Goal: Register for event/course

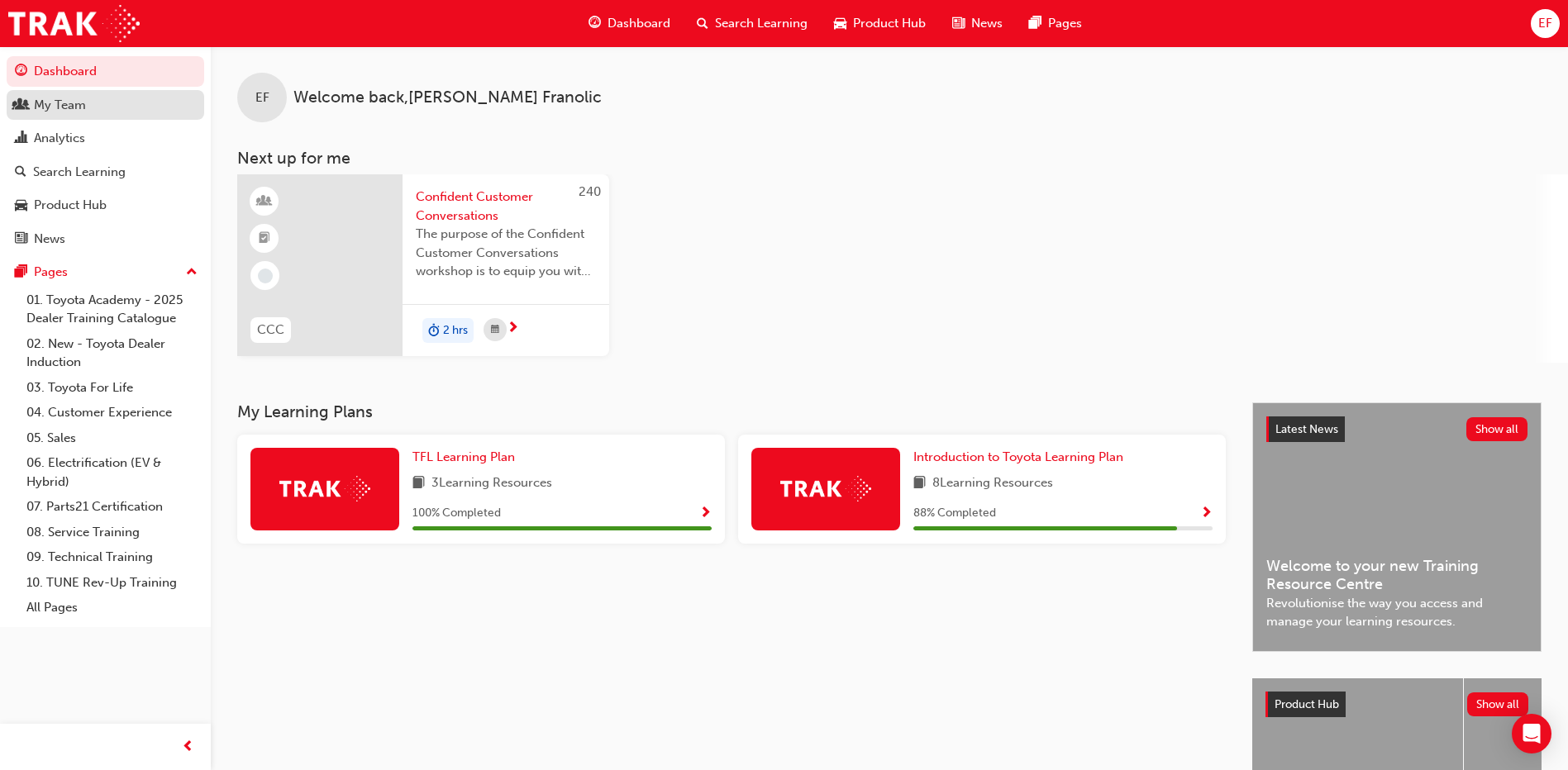
click at [95, 98] on div "My Team" at bounding box center [105, 105] width 181 height 21
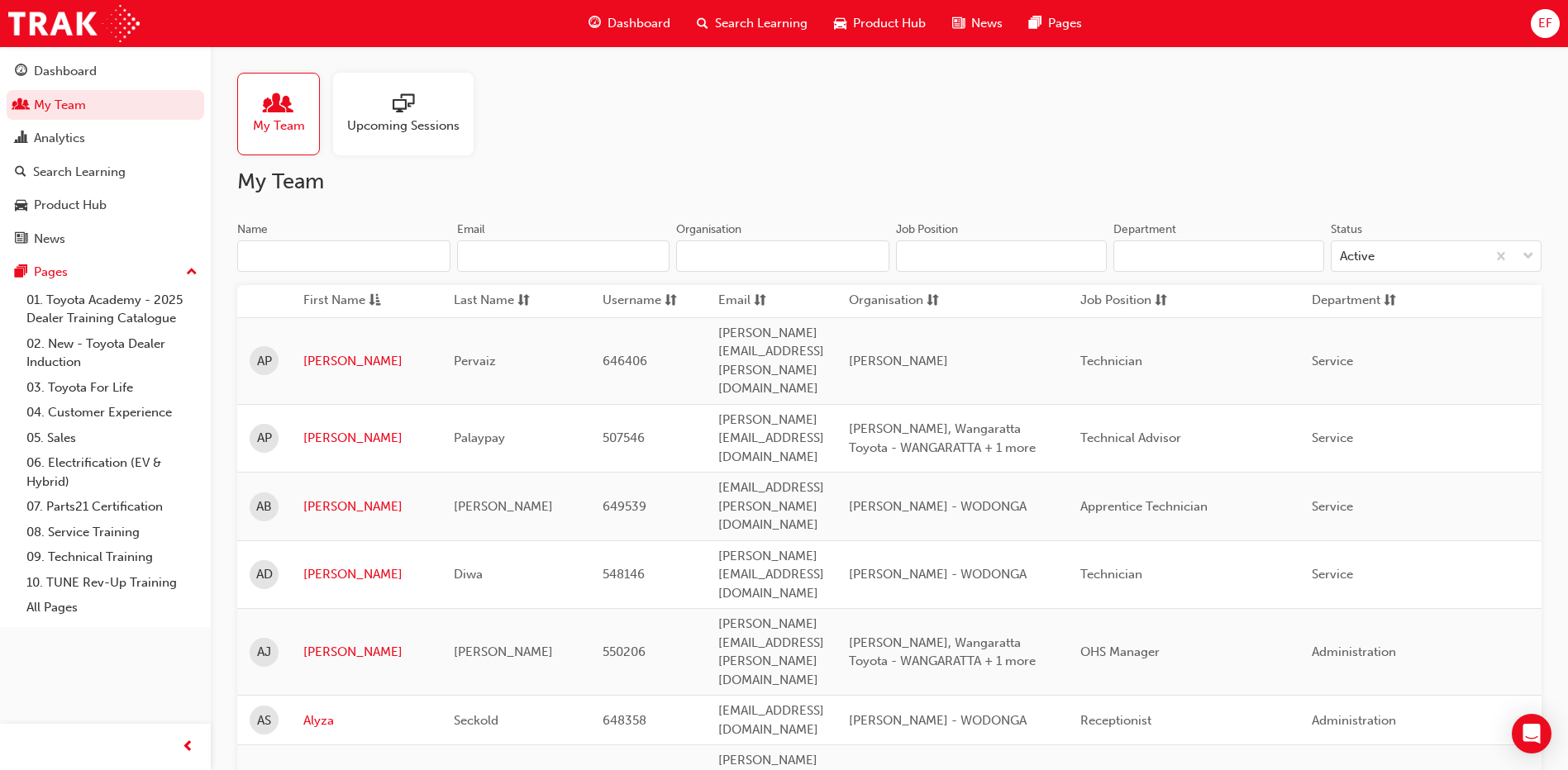
click at [350, 279] on div "Name Email Organisation" at bounding box center [563, 253] width 652 height 65
click at [356, 258] on input "Name" at bounding box center [343, 256] width 213 height 31
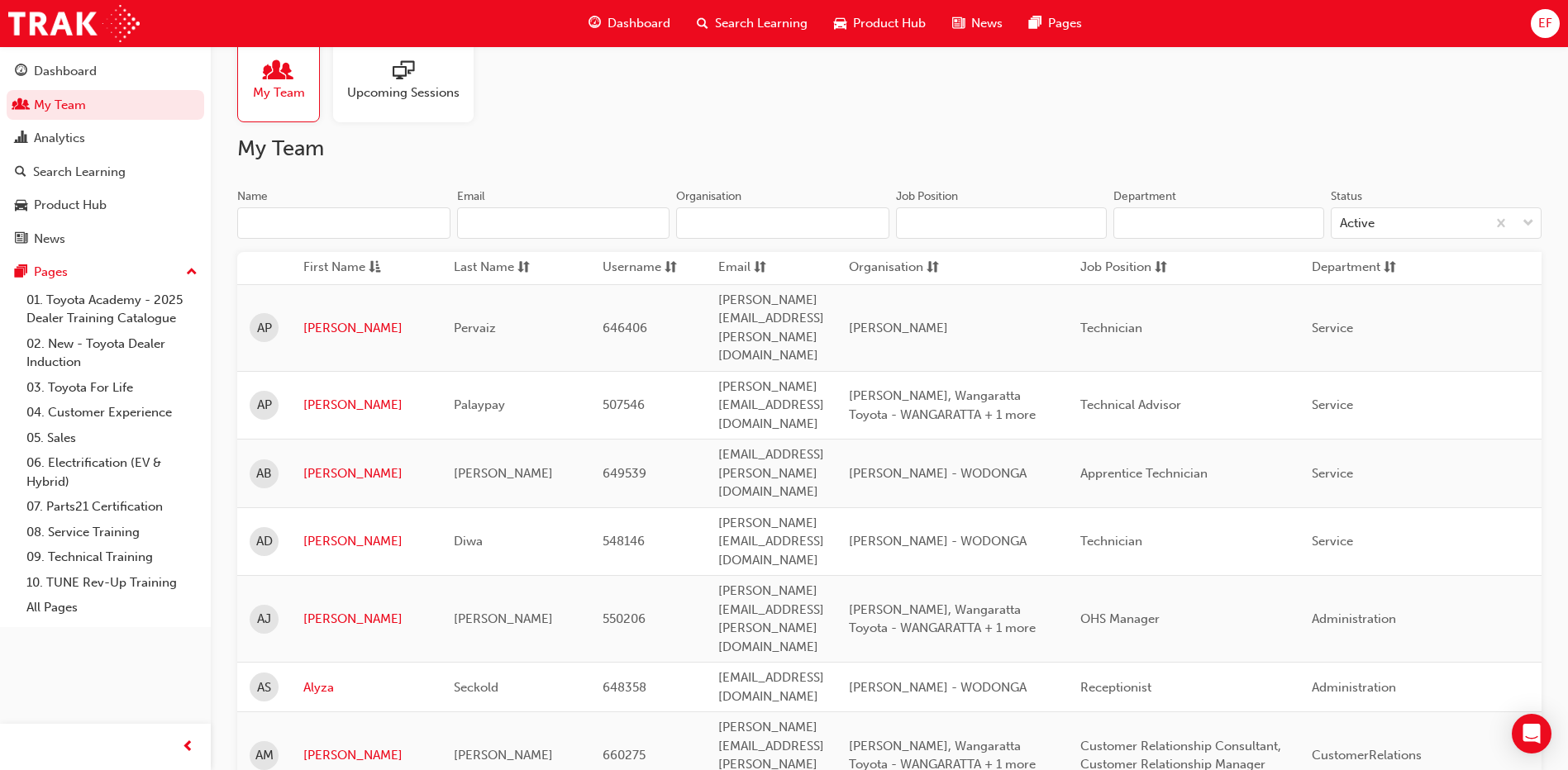
scroll to position [83, 0]
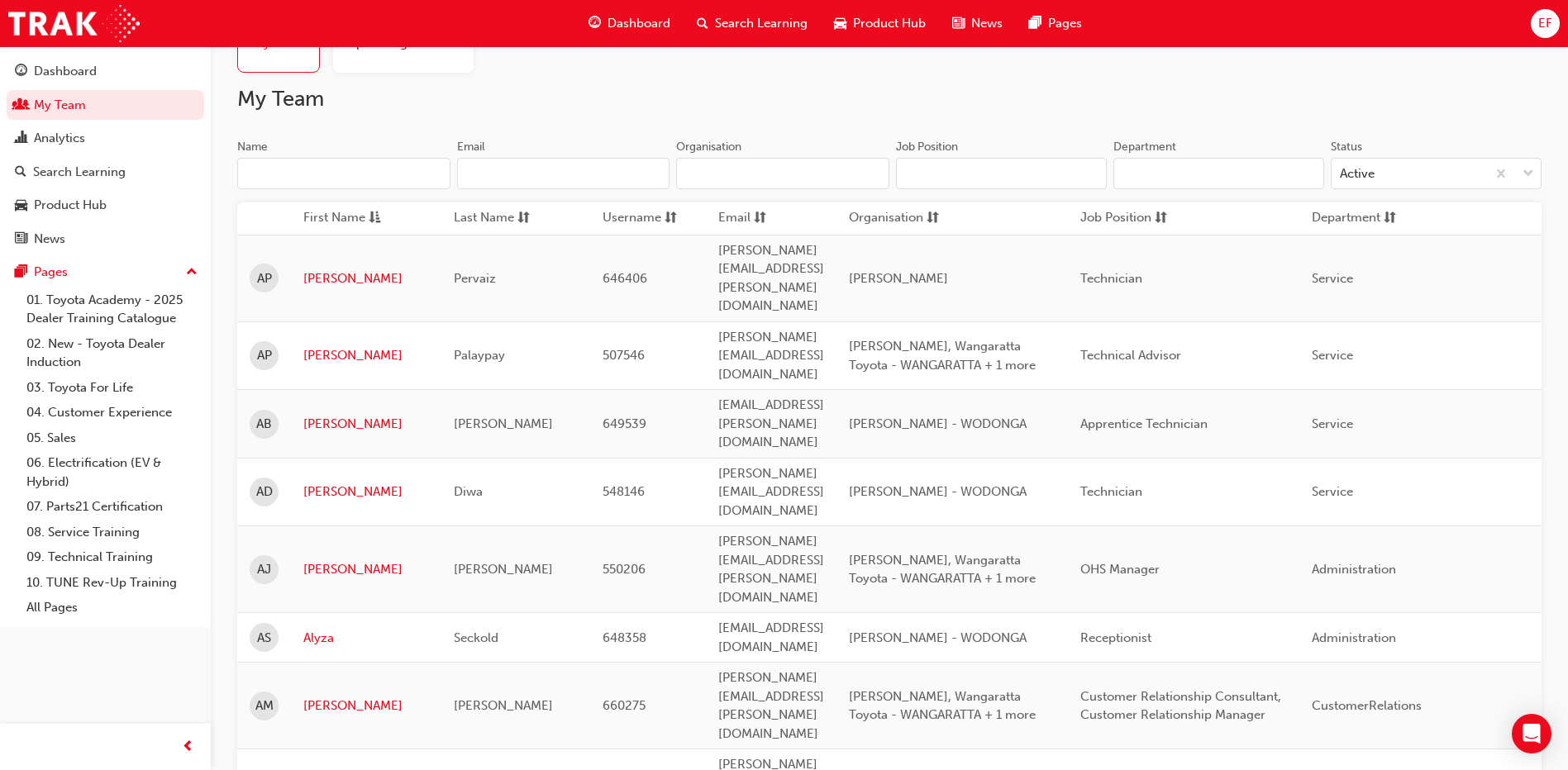
click at [384, 57] on div "Upcoming Sessions" at bounding box center [403, 31] width 140 height 83
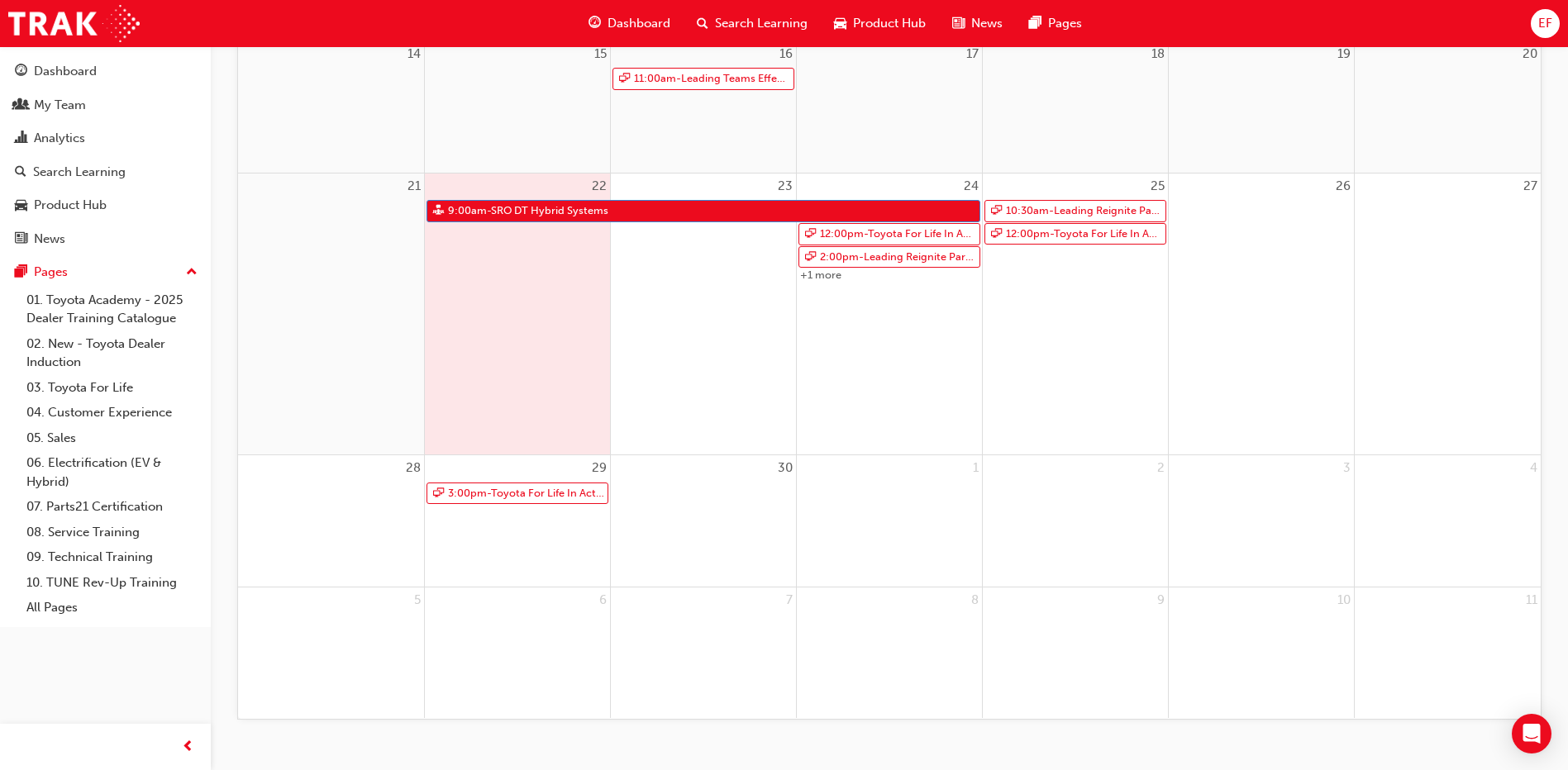
scroll to position [547, 0]
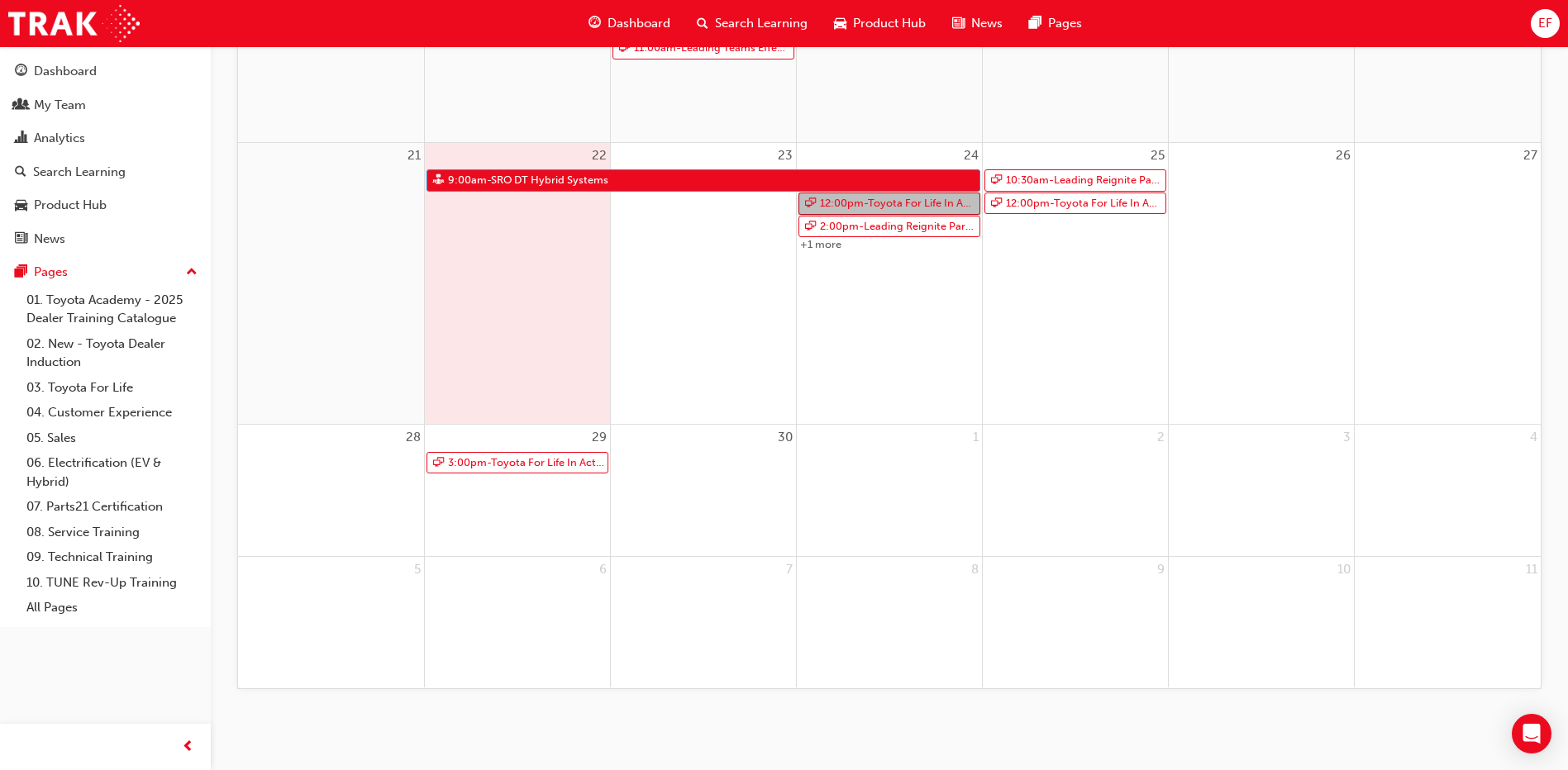
click at [872, 200] on link "12:00pm - Toyota For Life In Action - Virtual Classroom" at bounding box center [889, 203] width 182 height 22
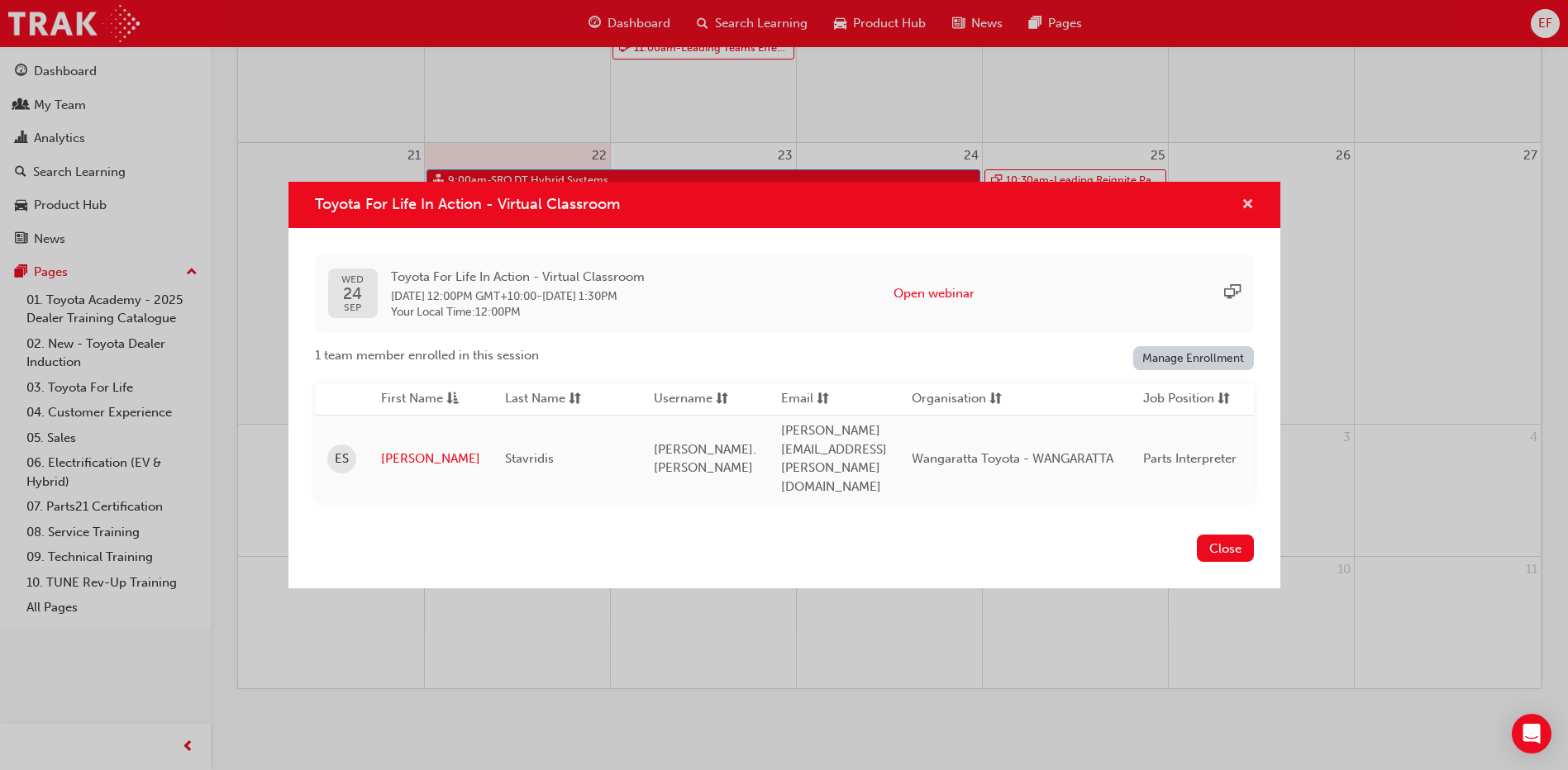
click at [1245, 213] on span "cross-icon" at bounding box center [1247, 206] width 13 height 15
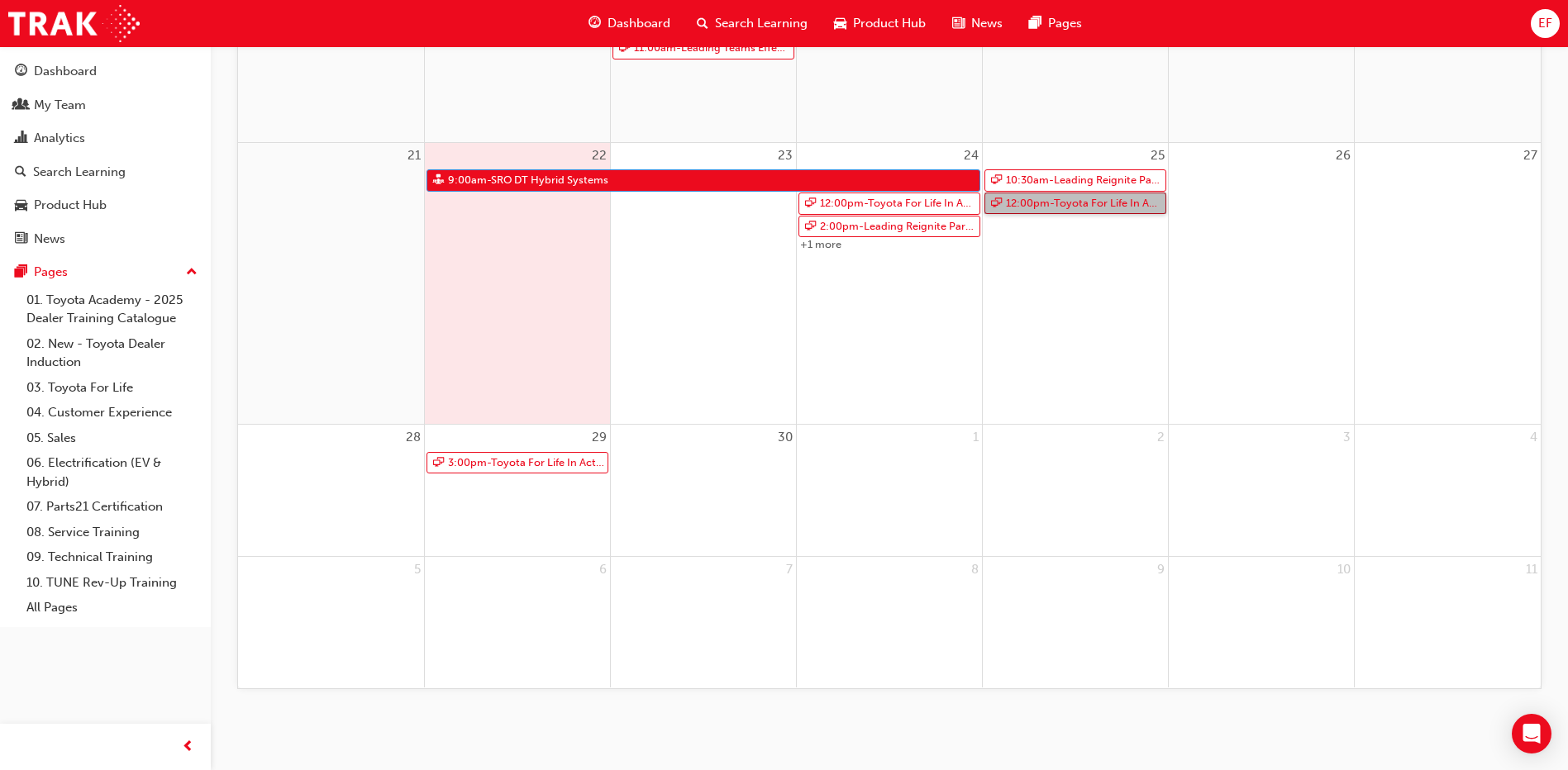
click at [1050, 199] on link "12:00pm - Toyota For Life In Action - Virtual Classroom" at bounding box center [1075, 203] width 182 height 22
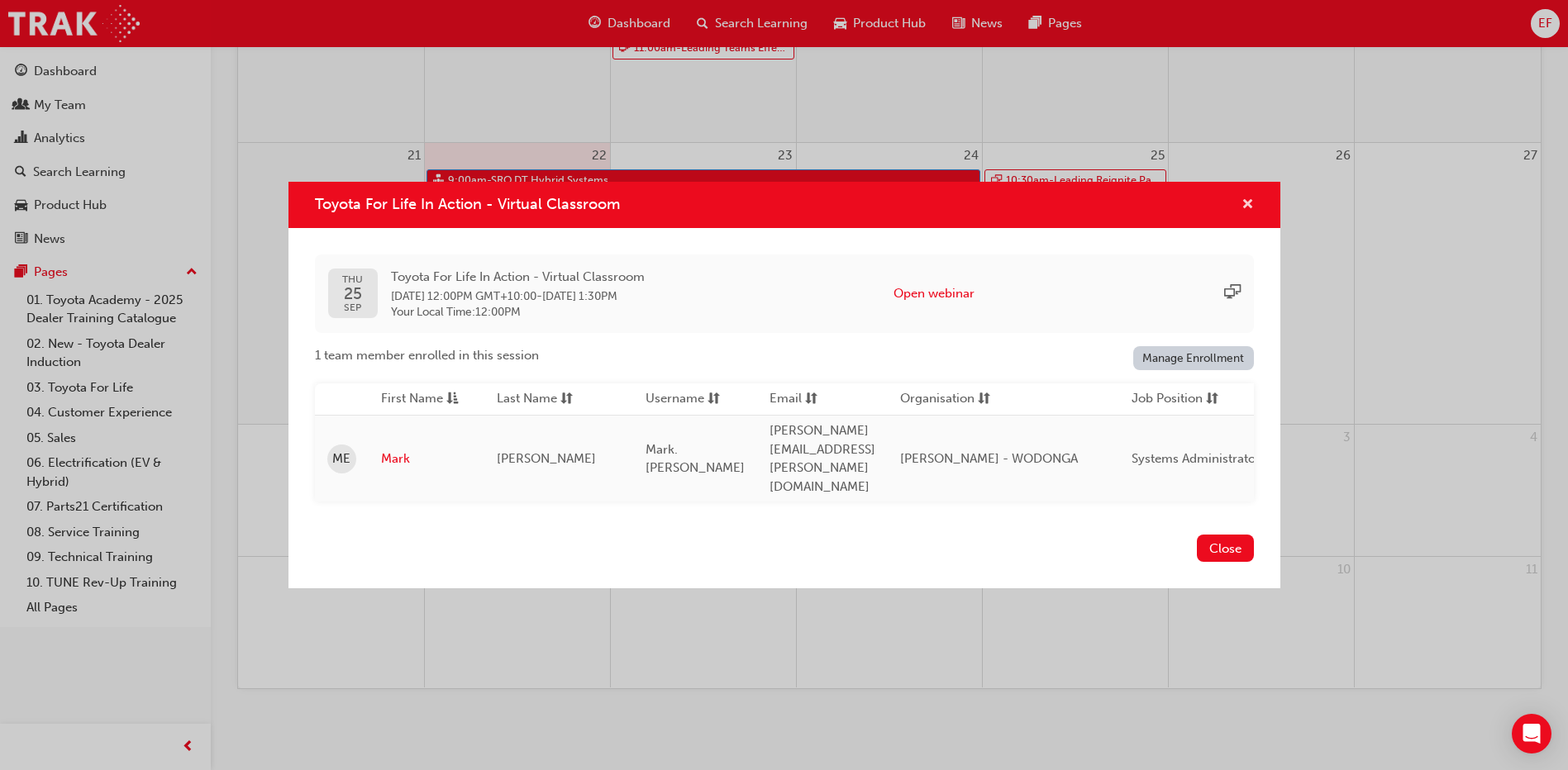
click at [1242, 213] on span "cross-icon" at bounding box center [1247, 206] width 13 height 15
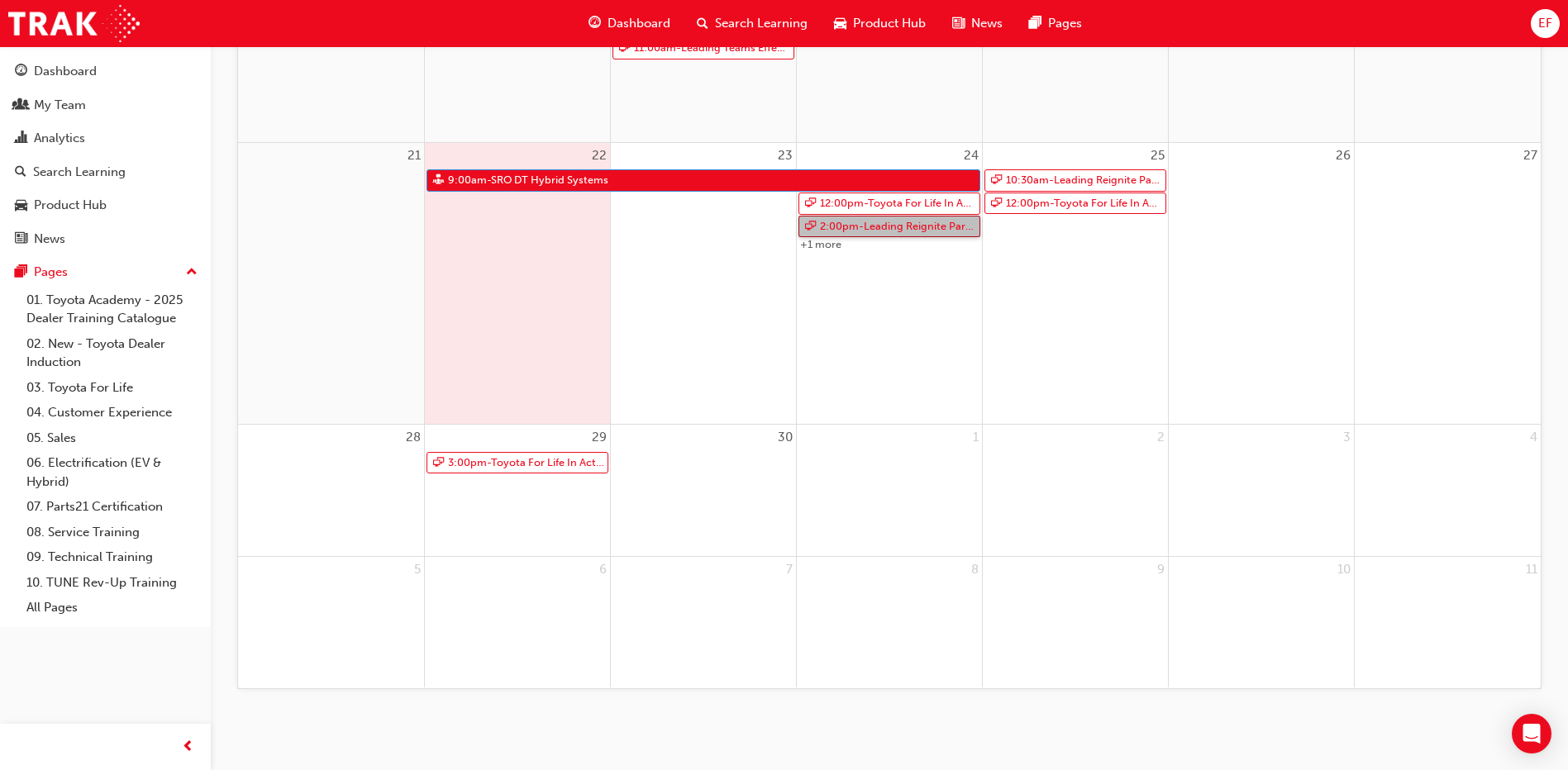
click at [926, 228] on link "2:00pm - Leading Reignite Part 2 - Virtual Classroom" at bounding box center [889, 226] width 182 height 22
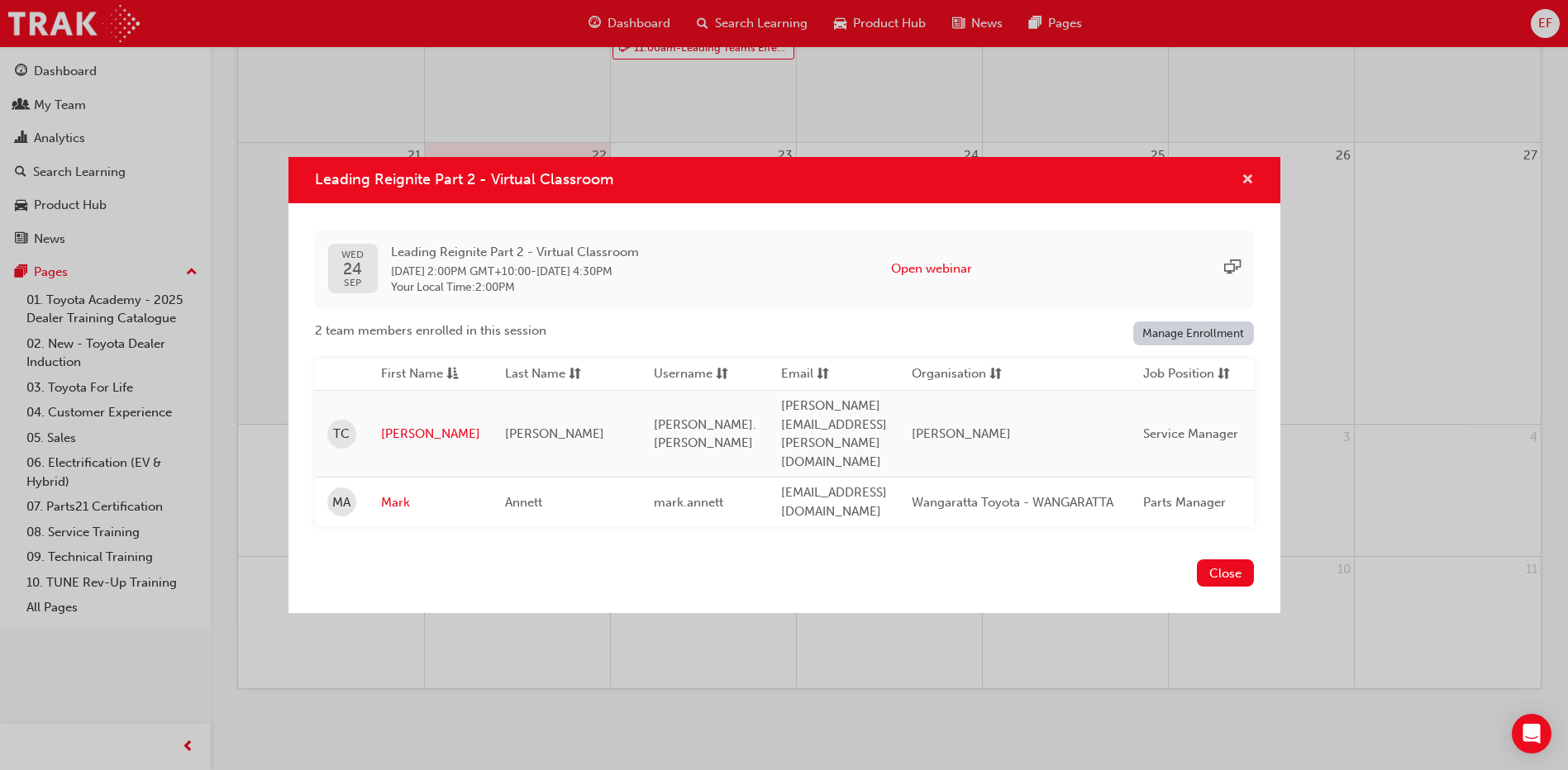
click at [1245, 189] on span "cross-icon" at bounding box center [1247, 181] width 13 height 15
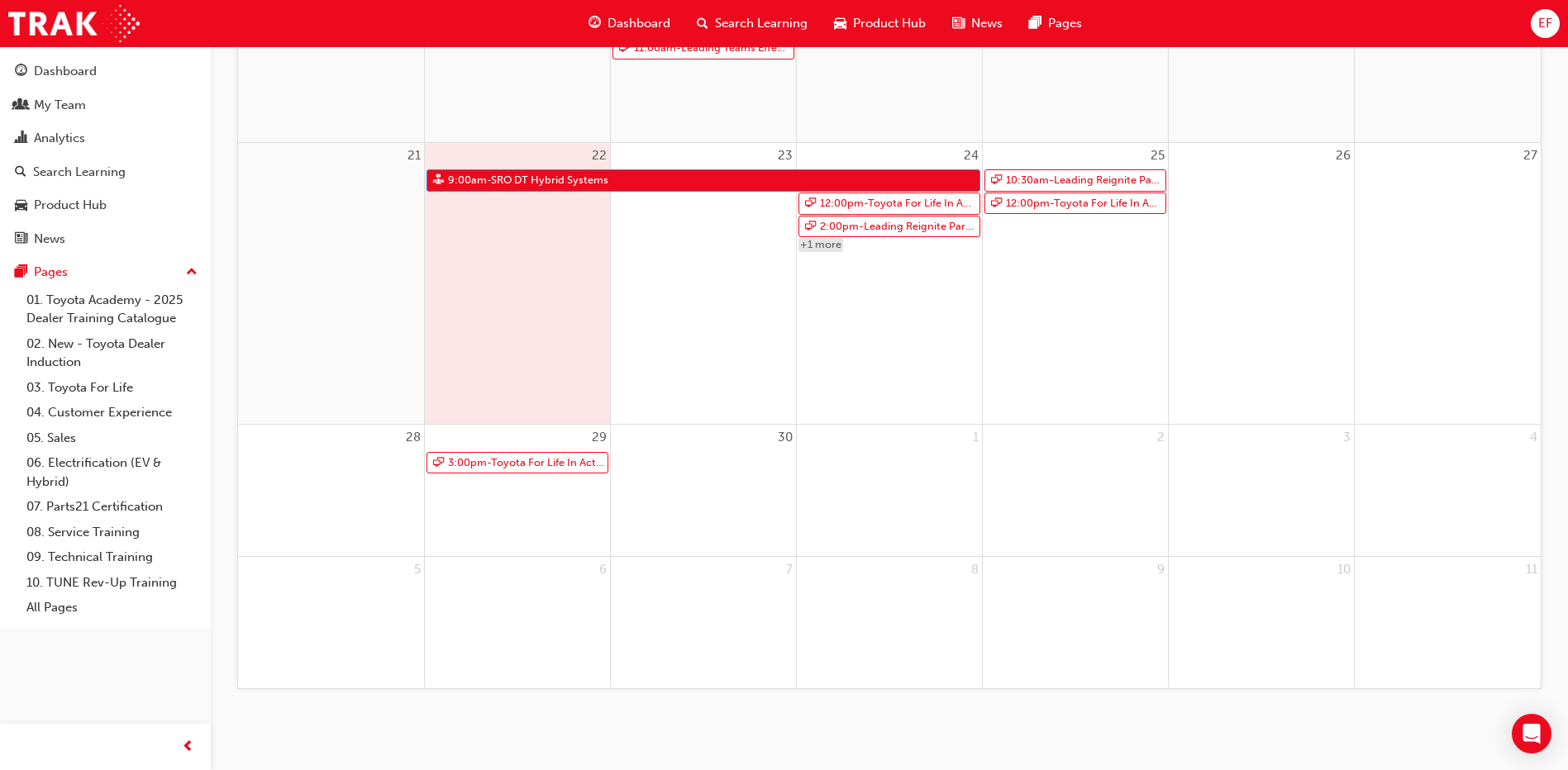
click at [826, 247] on link "+1 more" at bounding box center [820, 245] width 45 height 14
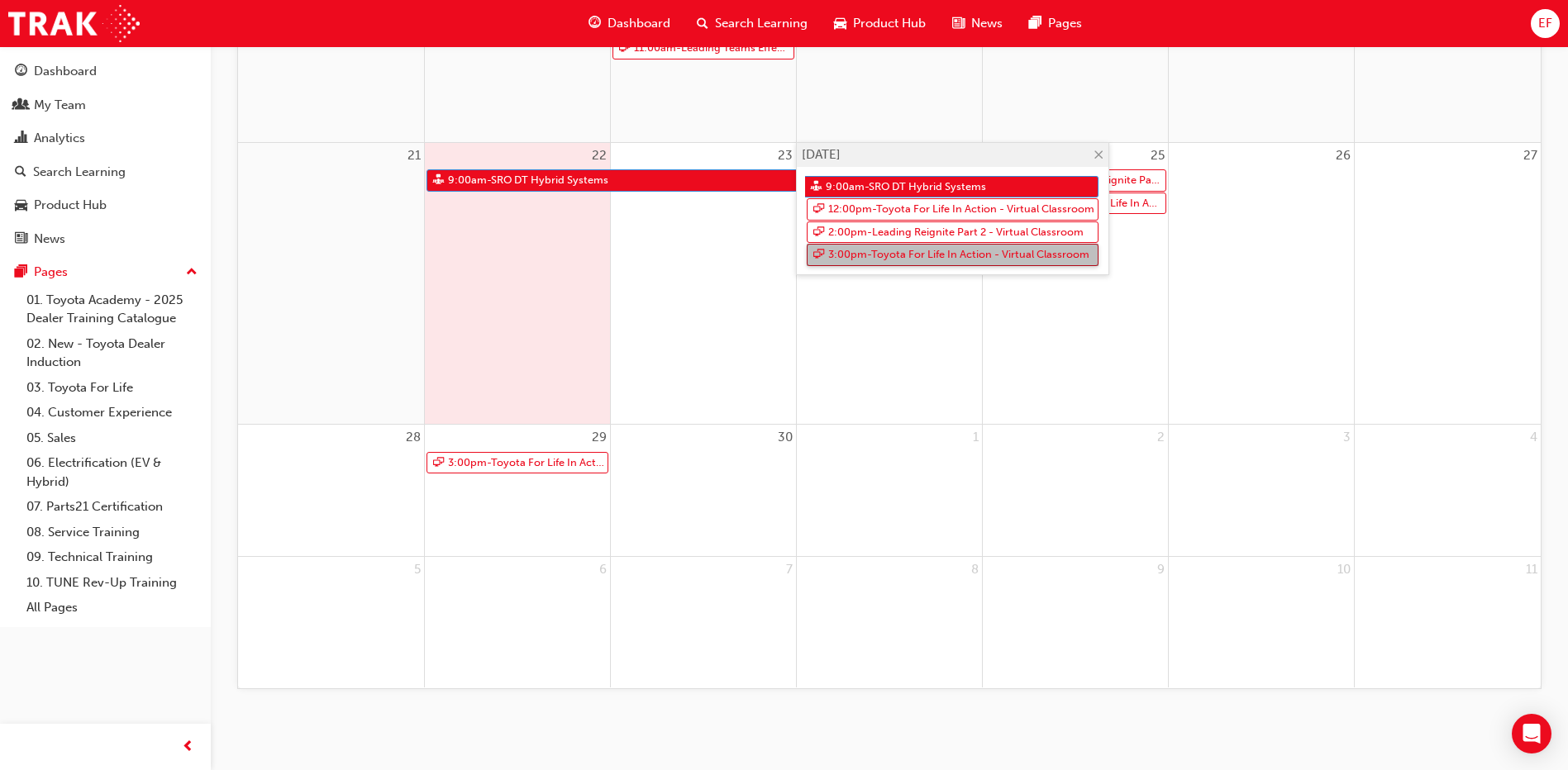
click at [860, 254] on link "3:00pm - Toyota For Life In Action - Virtual Classroom" at bounding box center [952, 254] width 292 height 22
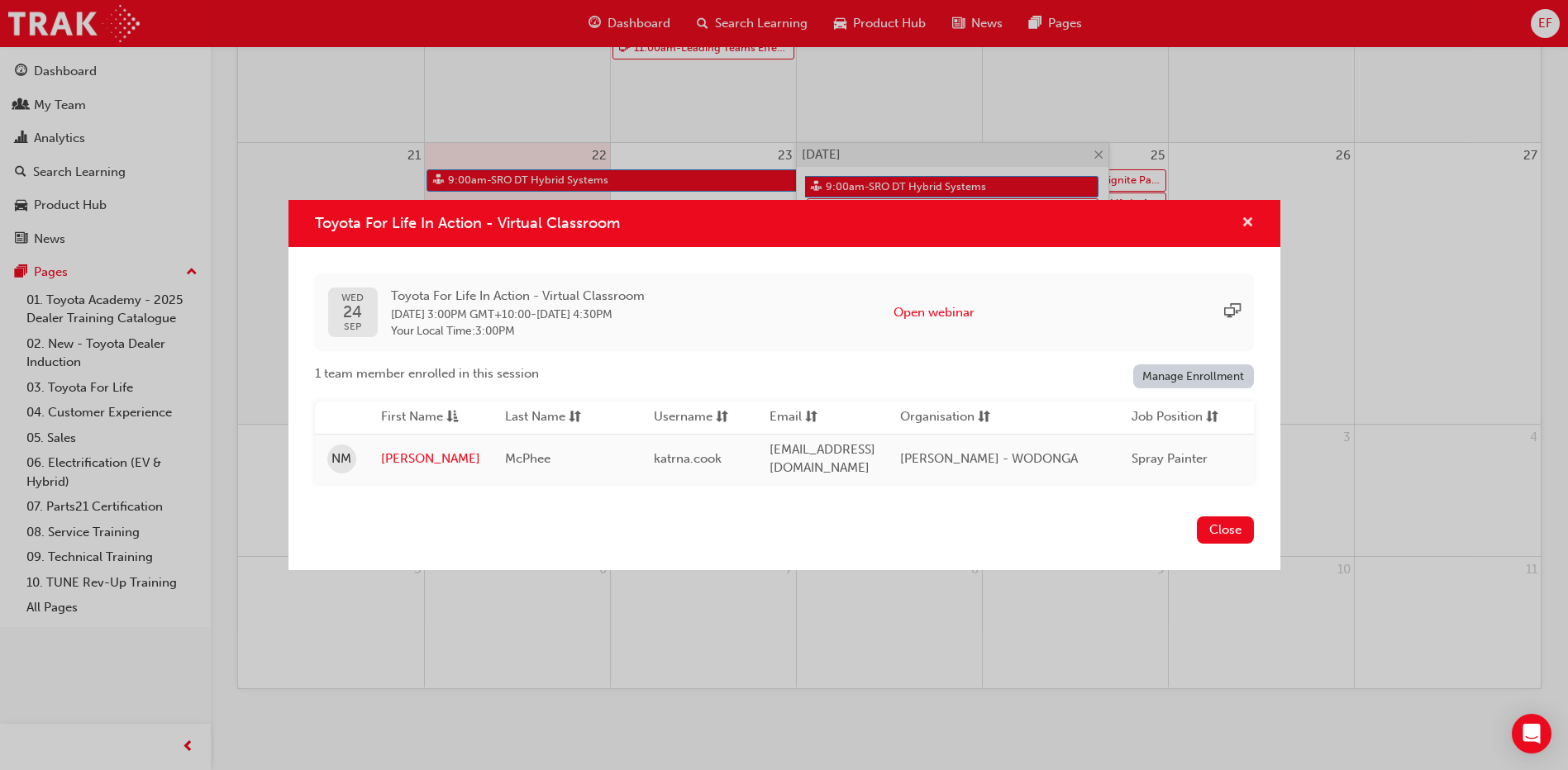
click at [1249, 219] on span "cross-icon" at bounding box center [1247, 224] width 13 height 15
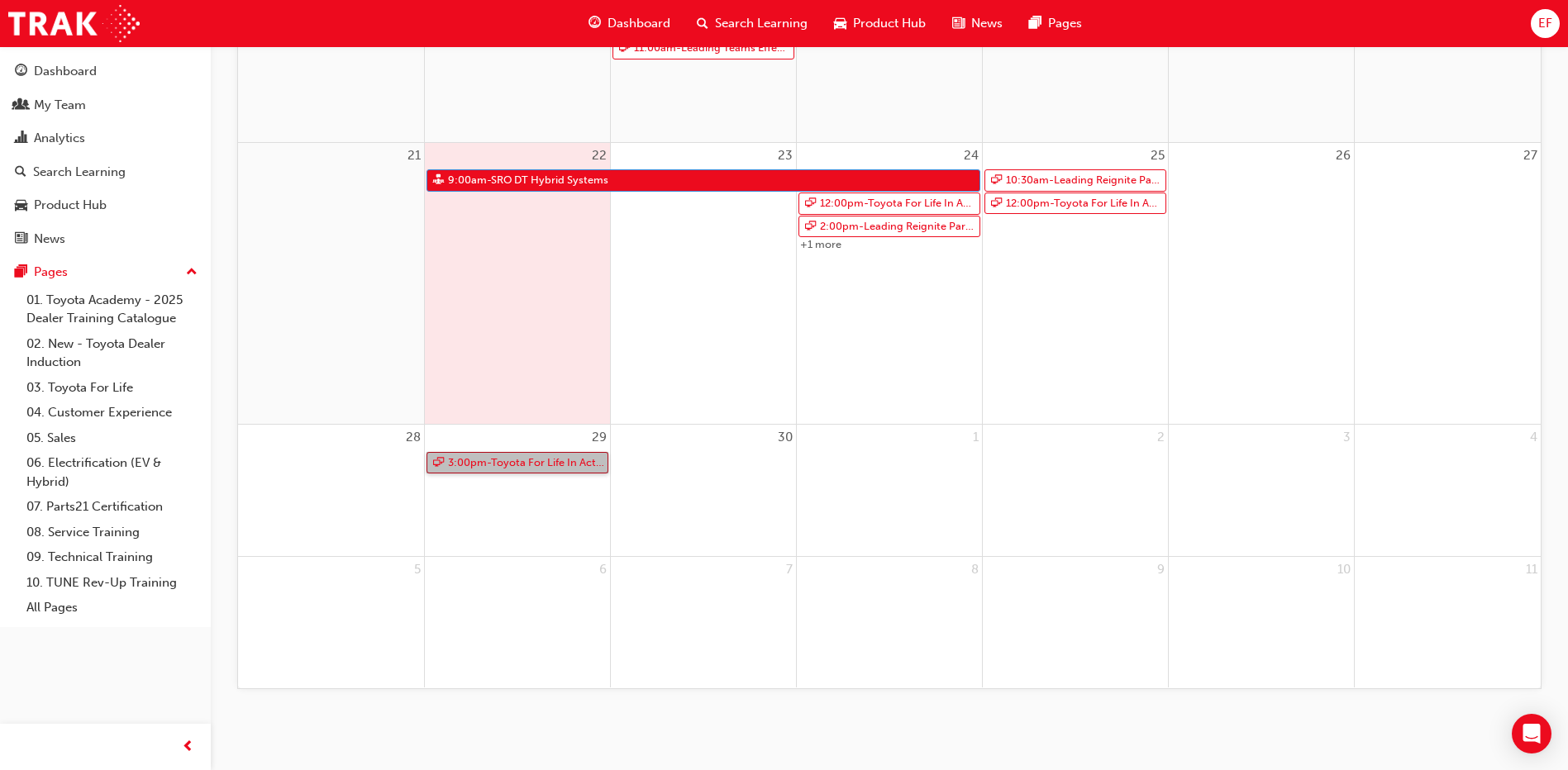
click at [579, 456] on link "3:00pm - Toyota For Life In Action - Virtual Classroom" at bounding box center [518, 463] width 182 height 22
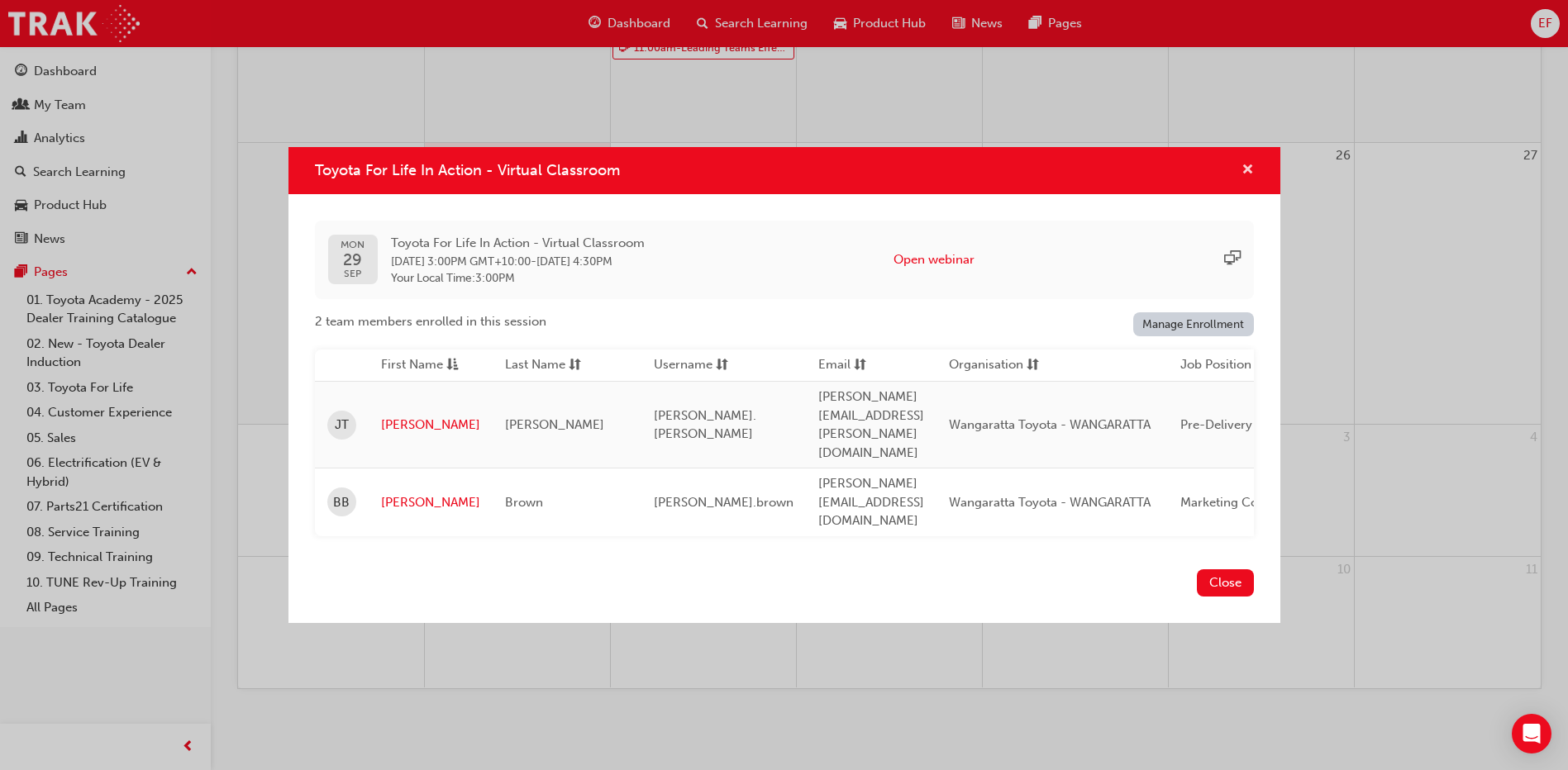
click at [1245, 179] on span "cross-icon" at bounding box center [1247, 171] width 13 height 15
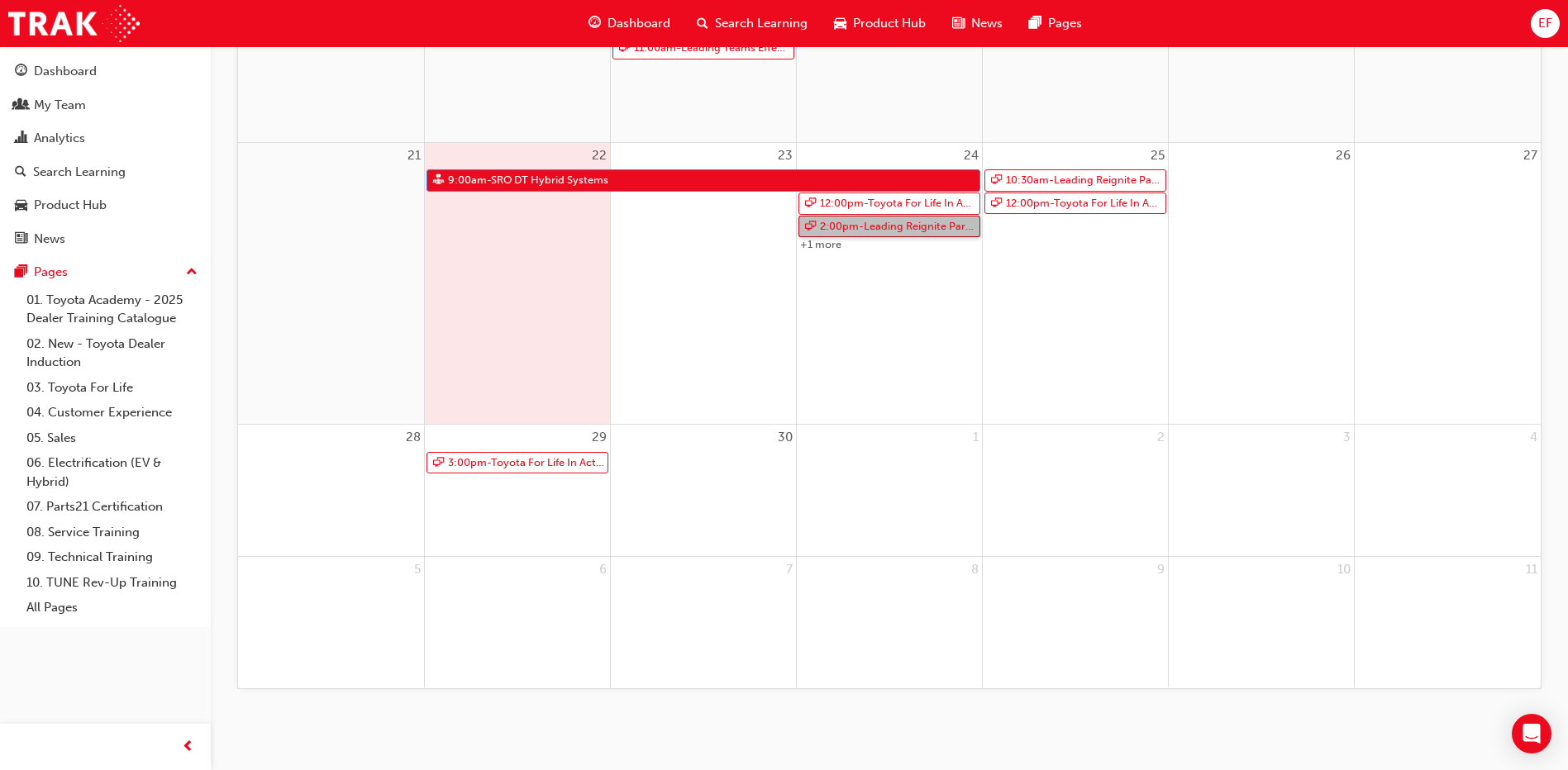
click at [922, 223] on link "2:00pm - Leading Reignite Part 2 - Virtual Classroom" at bounding box center [889, 226] width 182 height 22
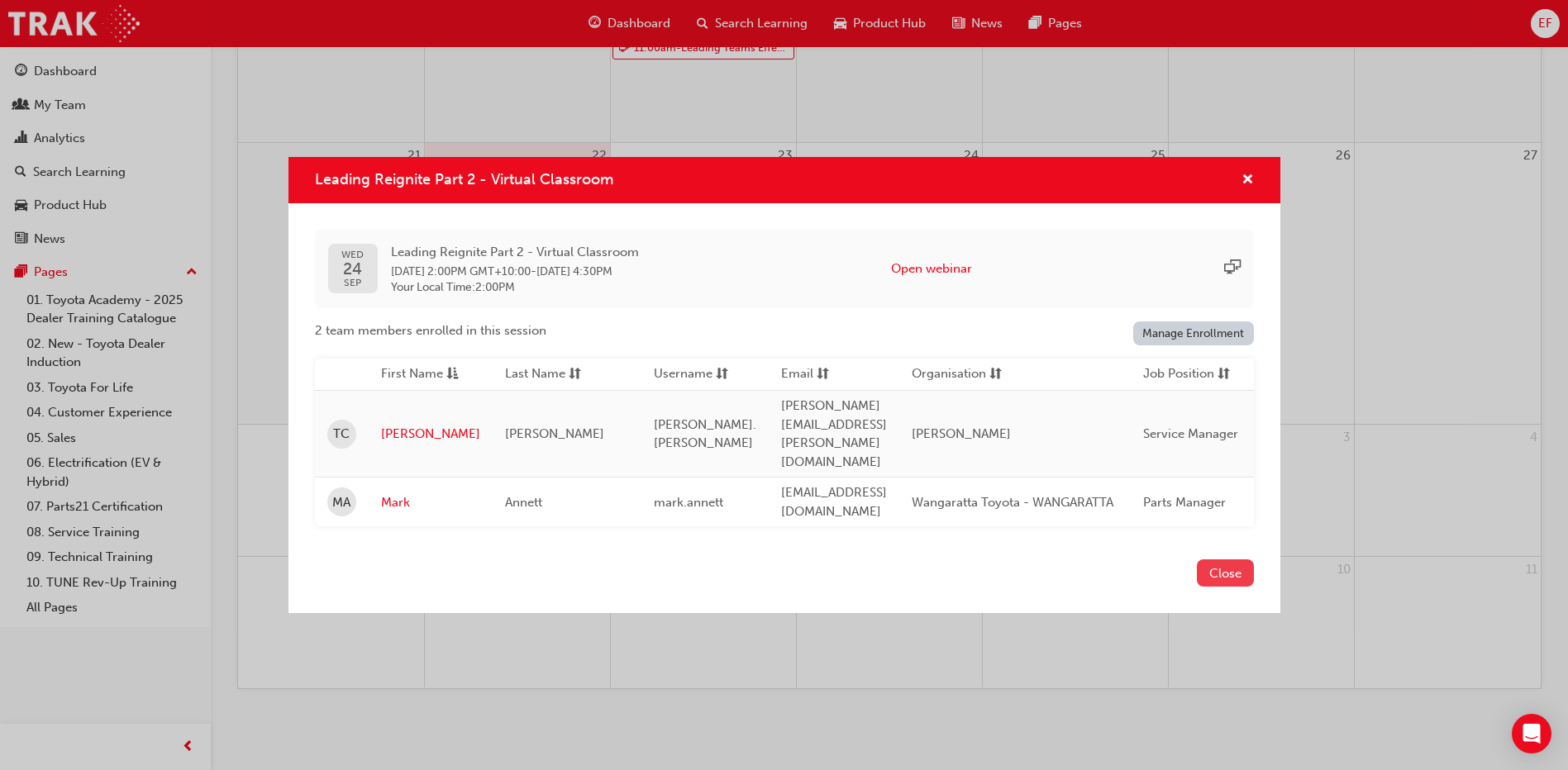
click at [1224, 560] on button "Close" at bounding box center [1225, 573] width 57 height 27
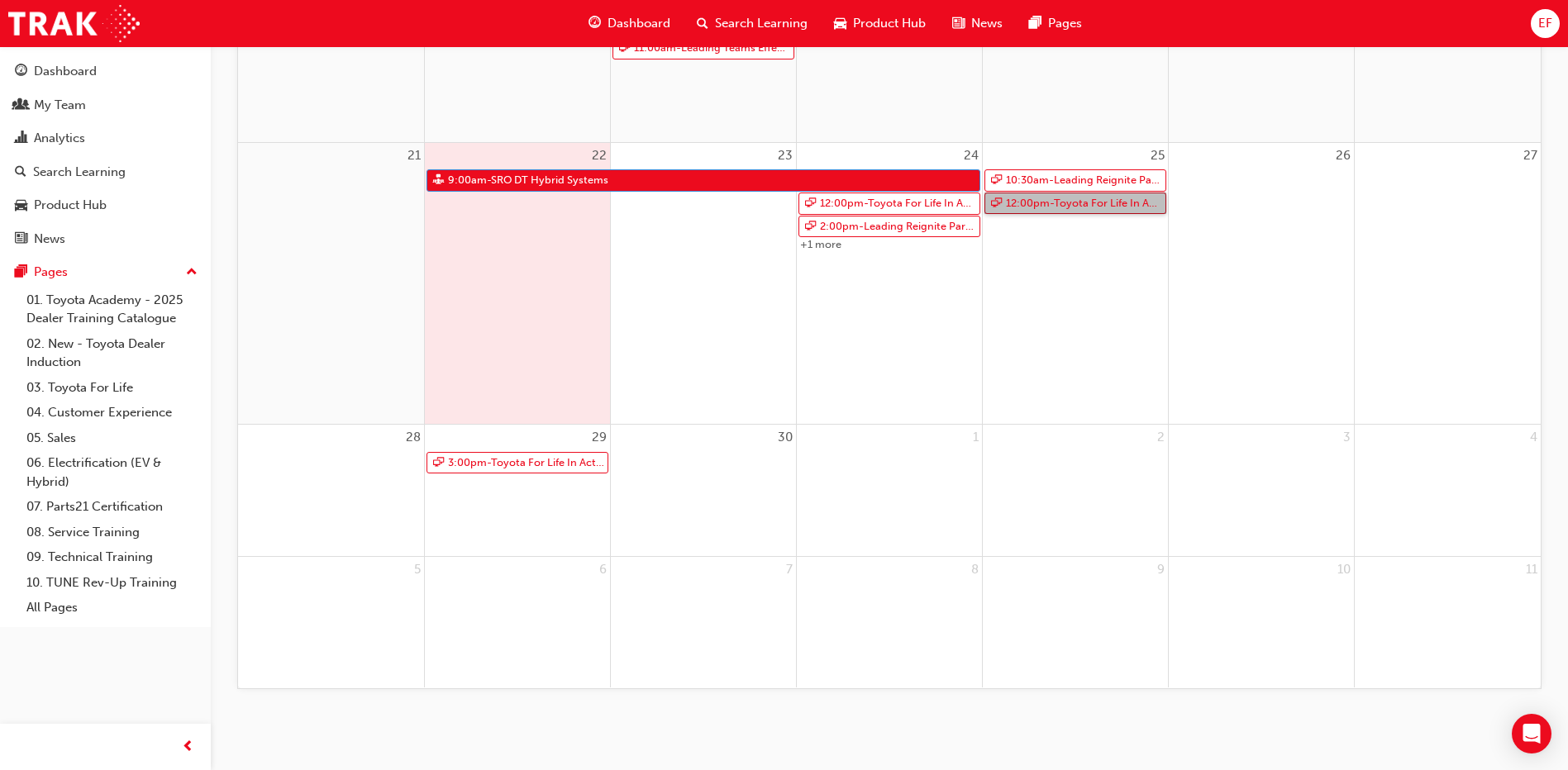
click at [1014, 200] on link "12:00pm - Toyota For Life In Action - Virtual Classroom" at bounding box center [1075, 203] width 182 height 22
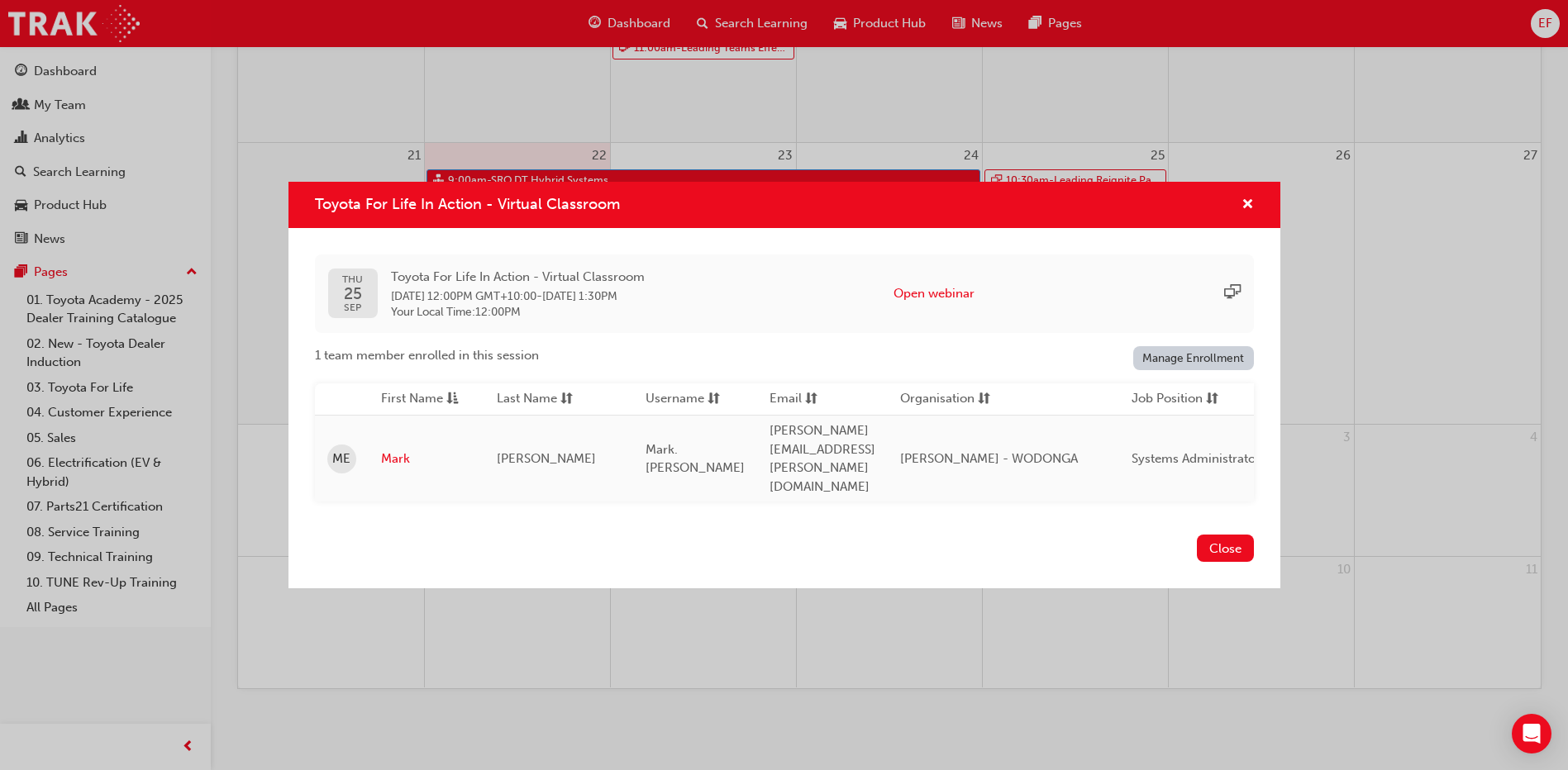
click at [535, 287] on span "Toyota For Life In Action - Virtual Classroom" at bounding box center [518, 277] width 253 height 19
click at [968, 304] on button "Open webinar" at bounding box center [934, 293] width 81 height 19
click at [415, 304] on div "Toyota For Life In Action - Virtual Classroom [DATE] 12:00PM GMT+10:00 - [DATE]…" at bounding box center [518, 294] width 253 height 52
drag, startPoint x: 1241, startPoint y: 218, endPoint x: 1190, endPoint y: 221, distance: 51.1
click at [1241, 213] on span "cross-icon" at bounding box center [1247, 206] width 13 height 15
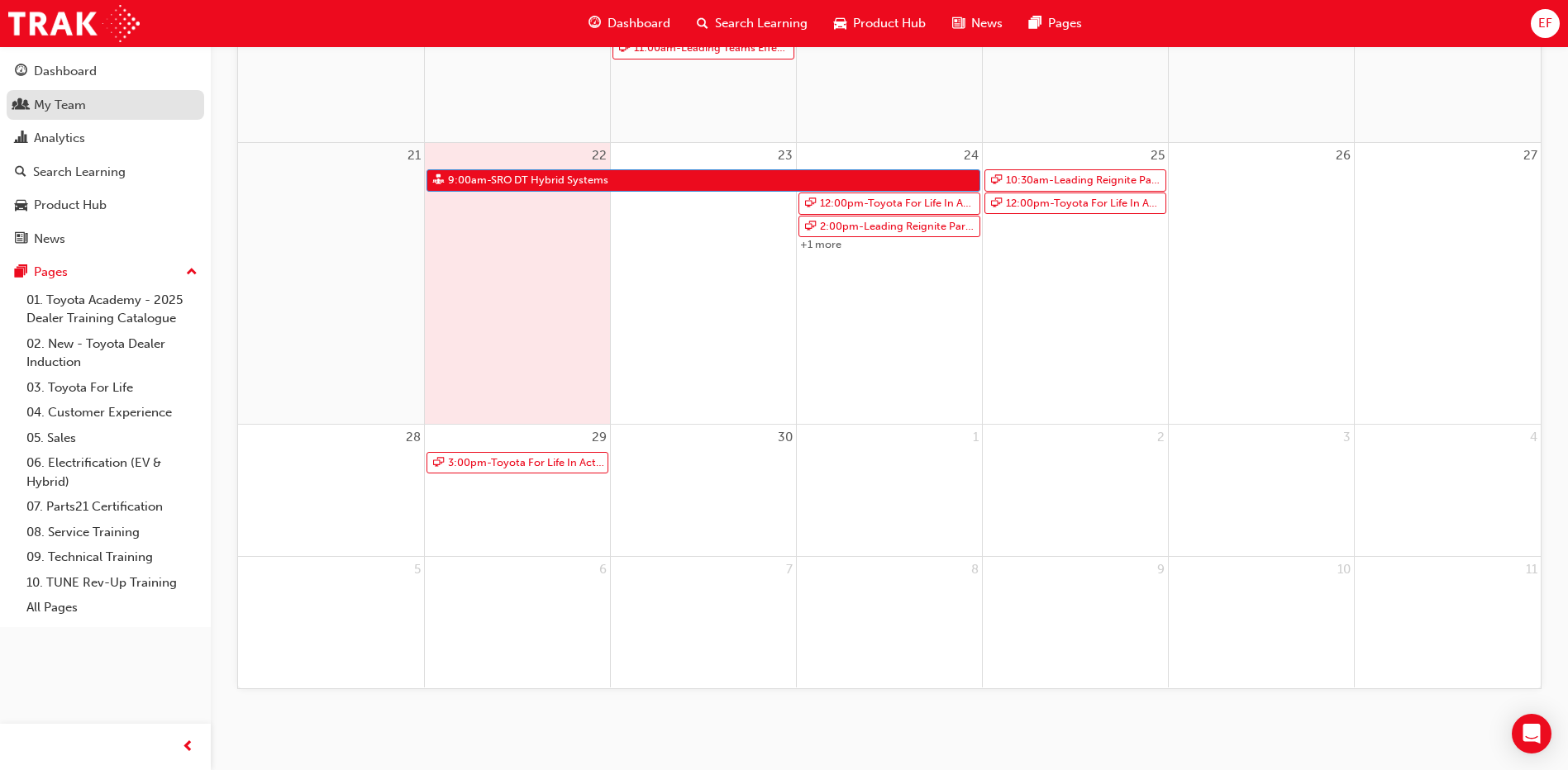
click at [159, 106] on div "My Team" at bounding box center [105, 105] width 181 height 21
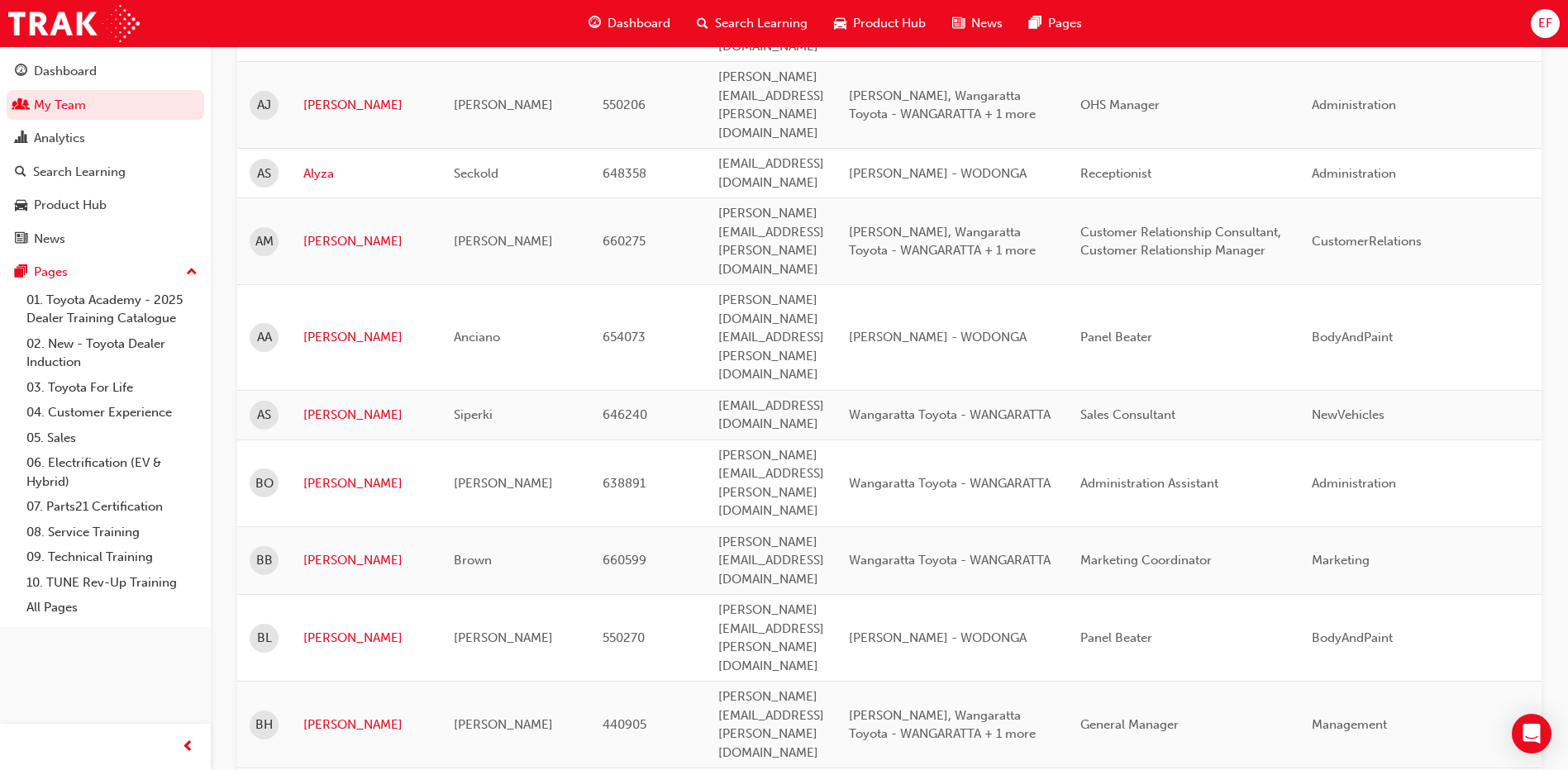
click at [397, 199] on td "Alyza" at bounding box center [366, 173] width 150 height 49
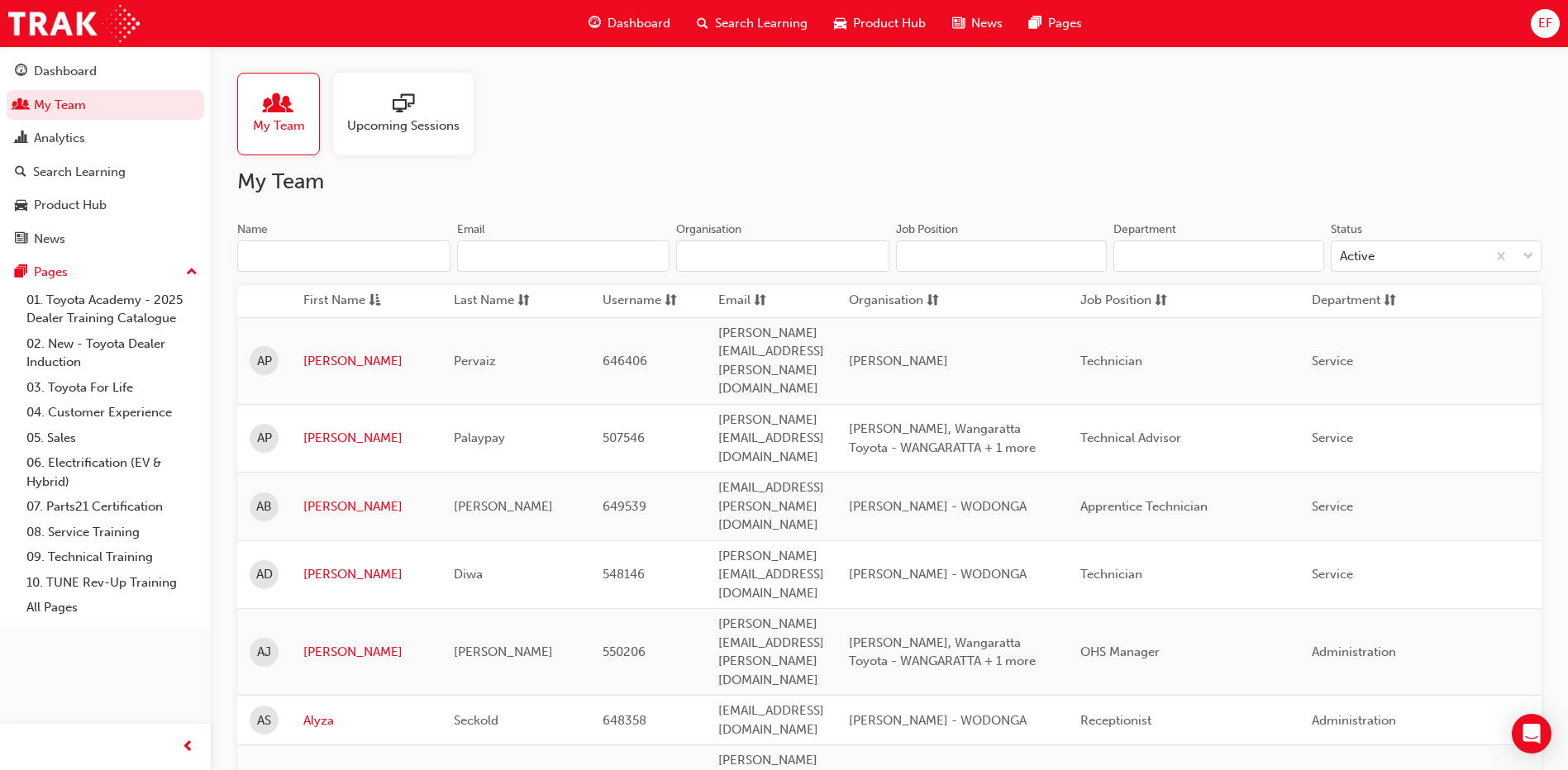
click at [397, 249] on input "Name" at bounding box center [343, 256] width 213 height 31
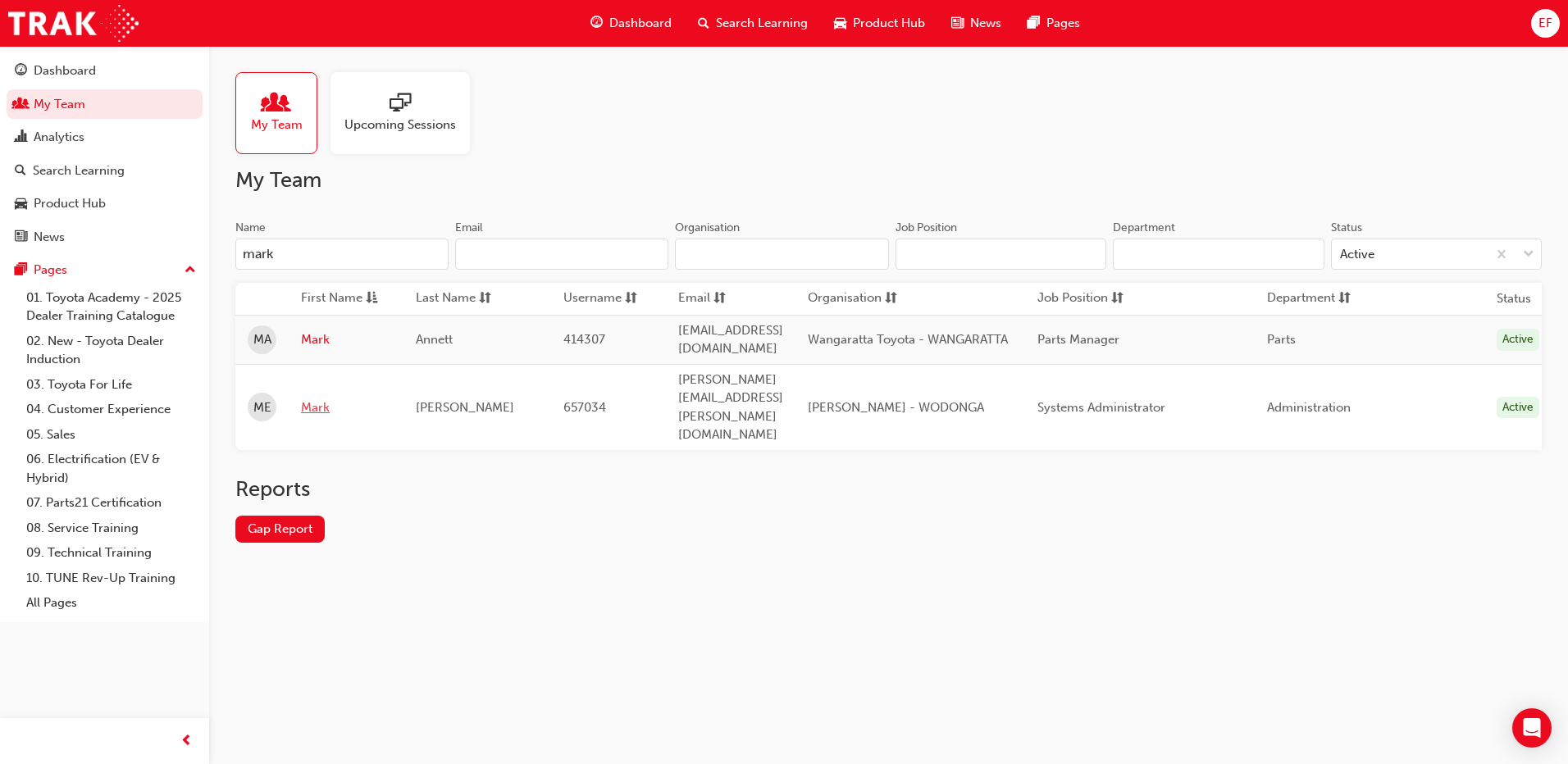
type input "mark"
click at [313, 398] on link "Mark" at bounding box center [346, 407] width 90 height 19
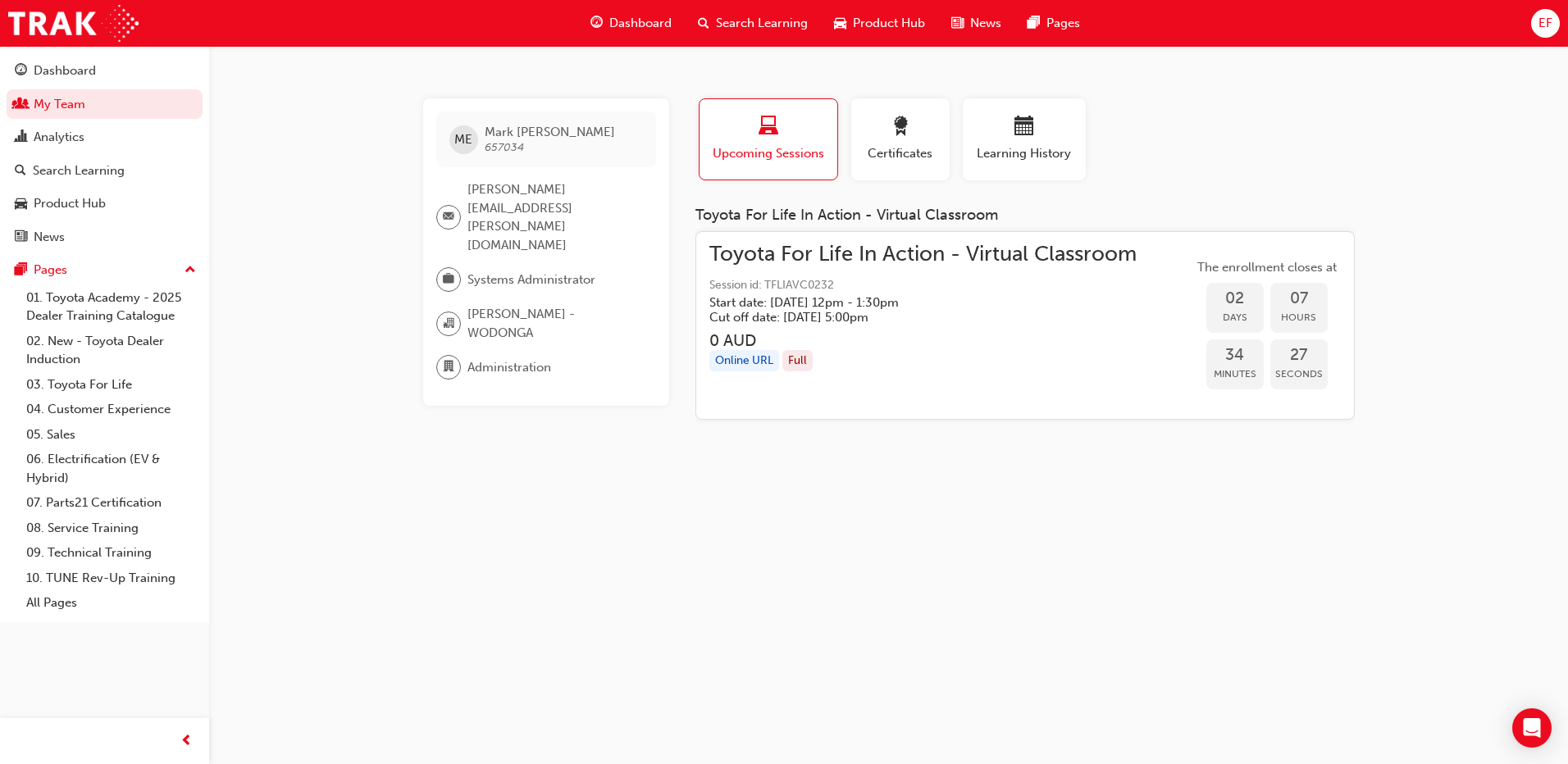
click at [865, 255] on span "Toyota For Life In Action - Virtual Classroom" at bounding box center [923, 254] width 427 height 19
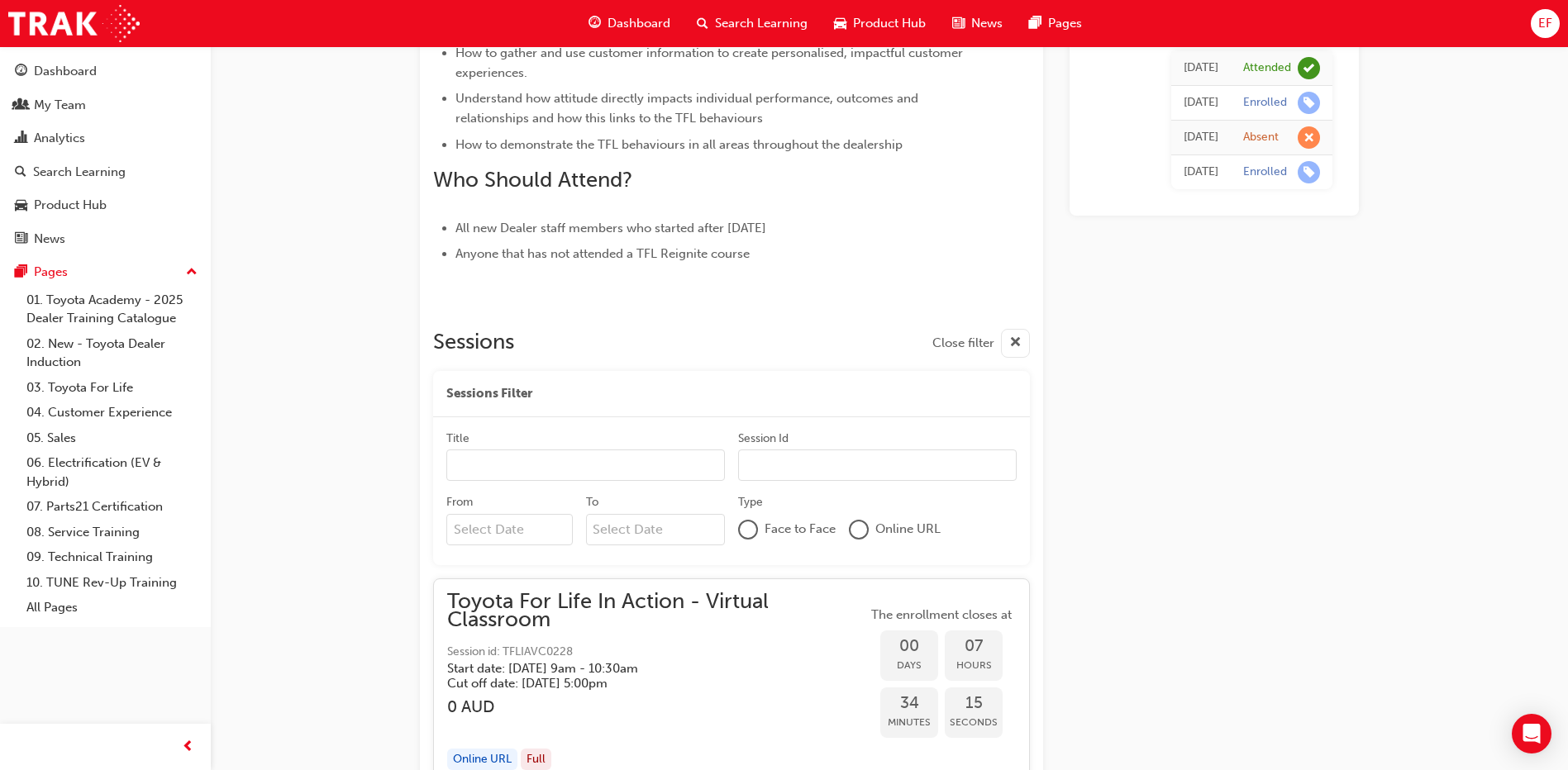
scroll to position [1145, 0]
